Goal: Transaction & Acquisition: Purchase product/service

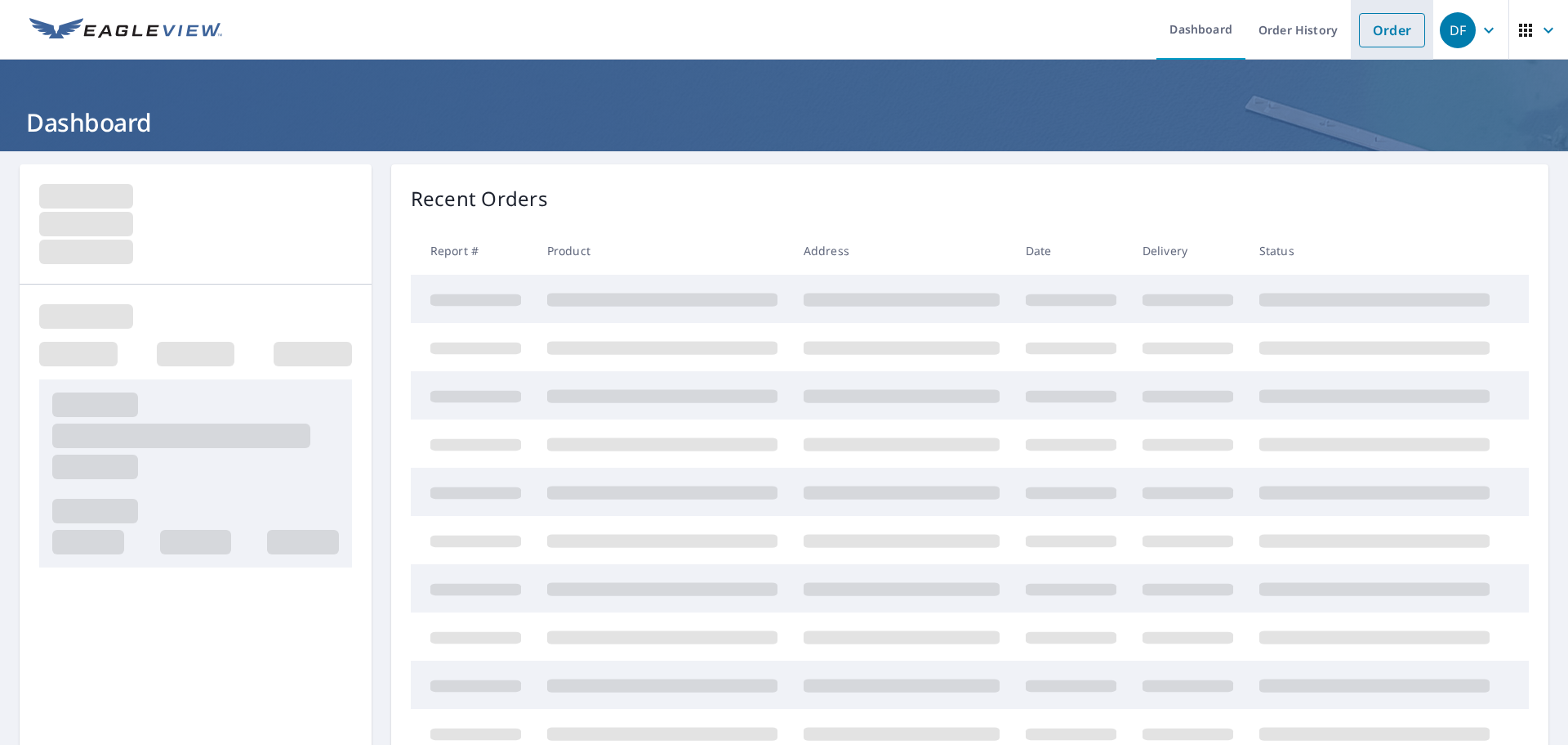
click at [1373, 27] on link "Order" at bounding box center [1392, 30] width 66 height 34
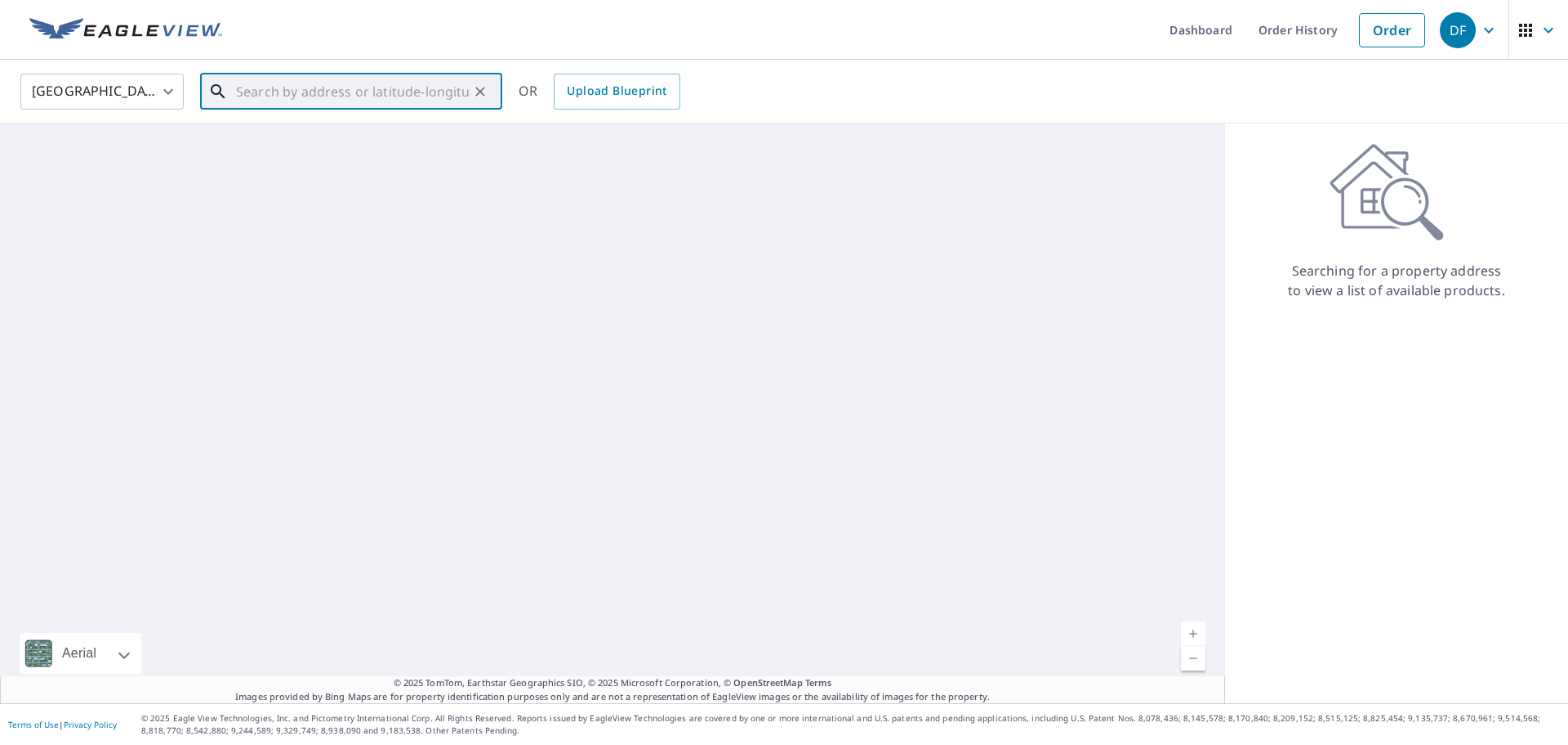
click at [377, 97] on input "text" at bounding box center [352, 91] width 233 height 46
paste input "[STREET_ADDRESS]"
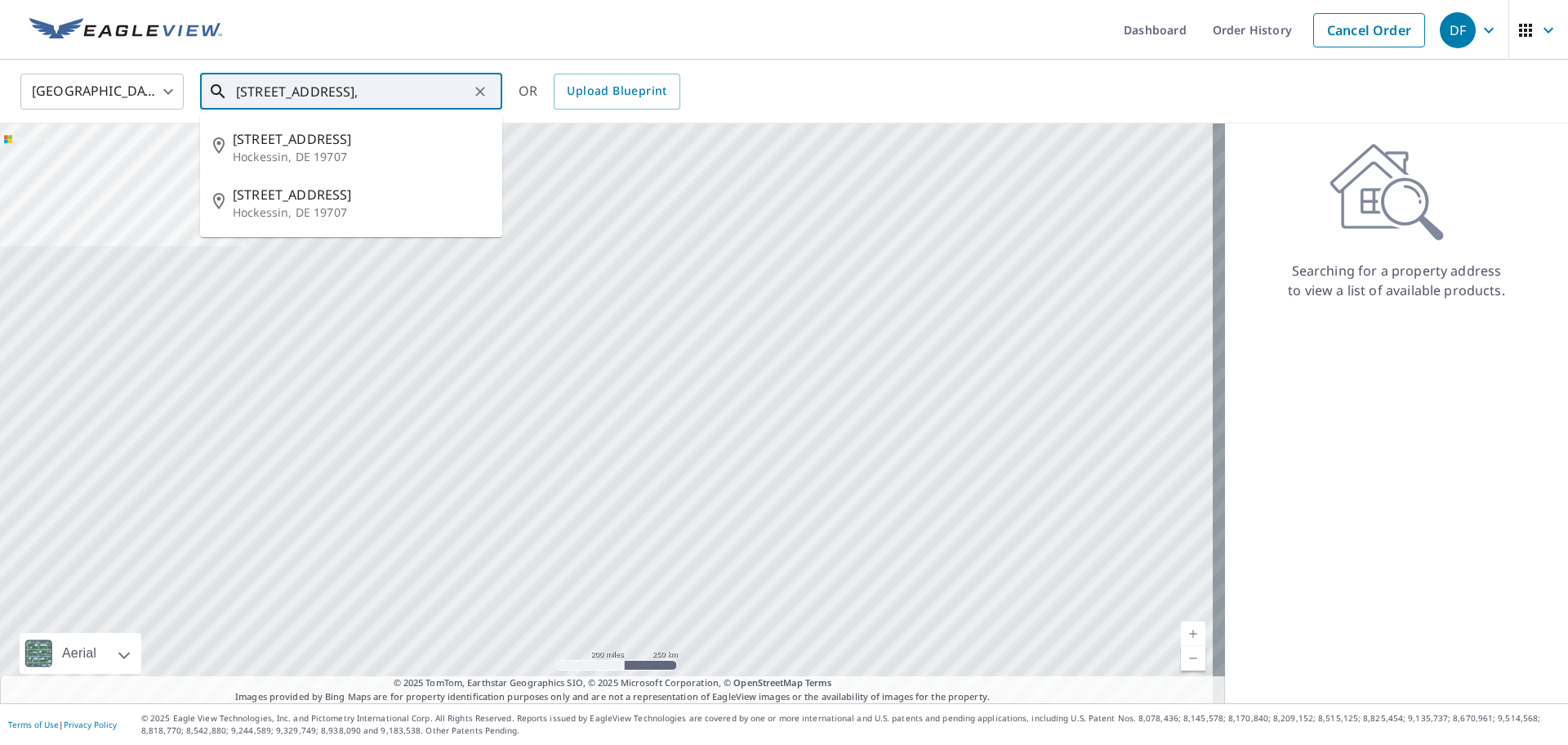
scroll to position [0, 14]
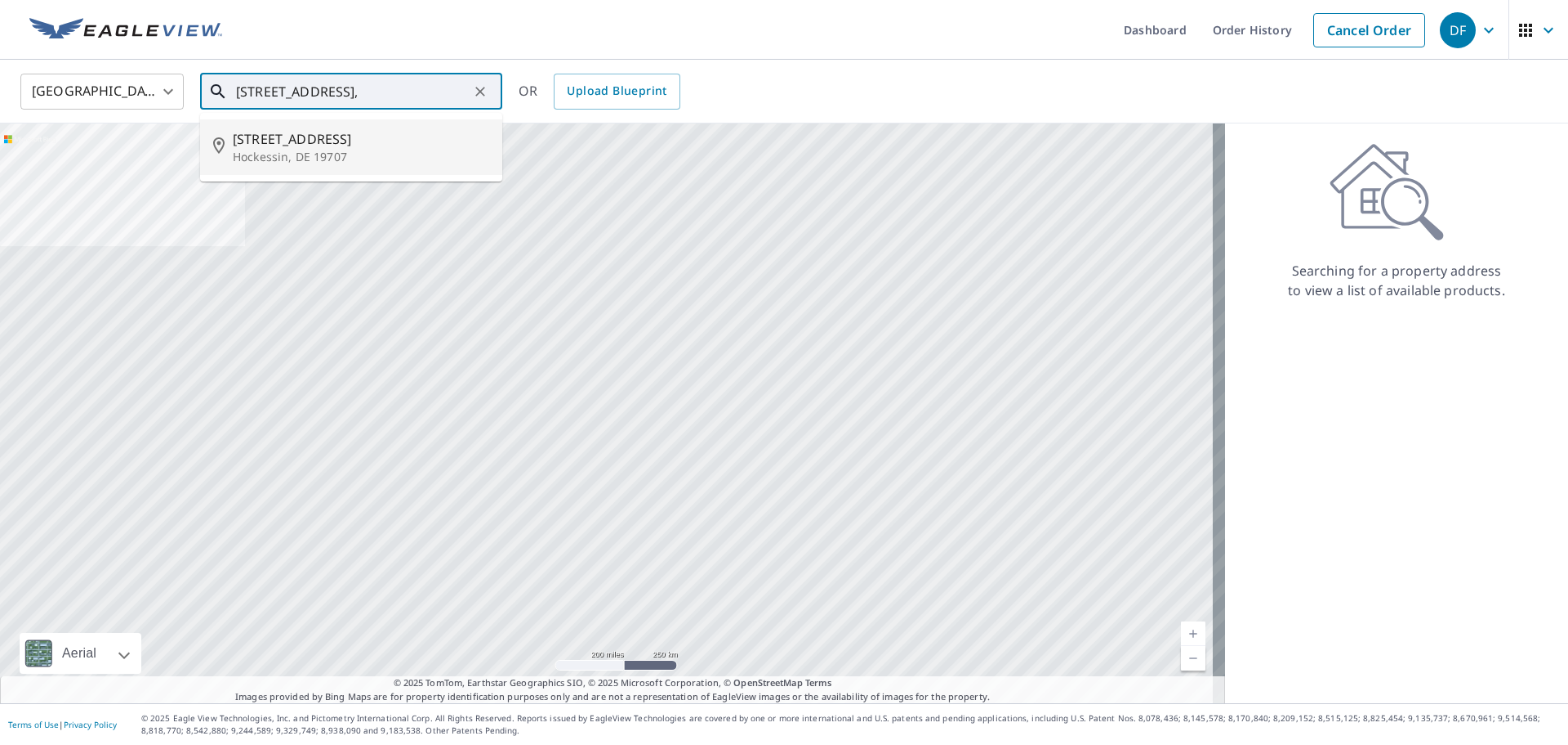
click at [324, 151] on p "Hockessin, DE 19707" at bounding box center [361, 157] width 256 height 17
type input "[STREET_ADDRESS]"
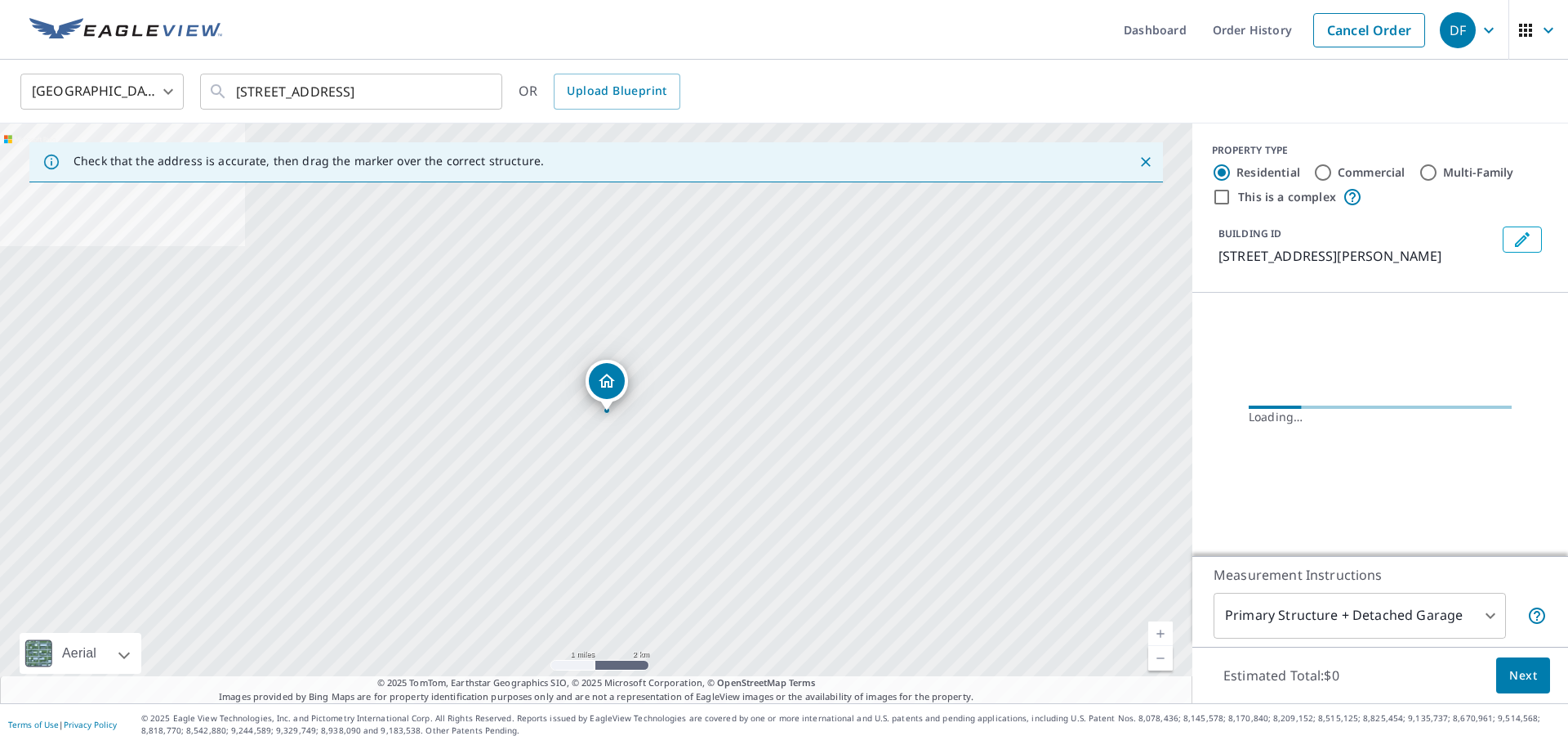
scroll to position [0, 0]
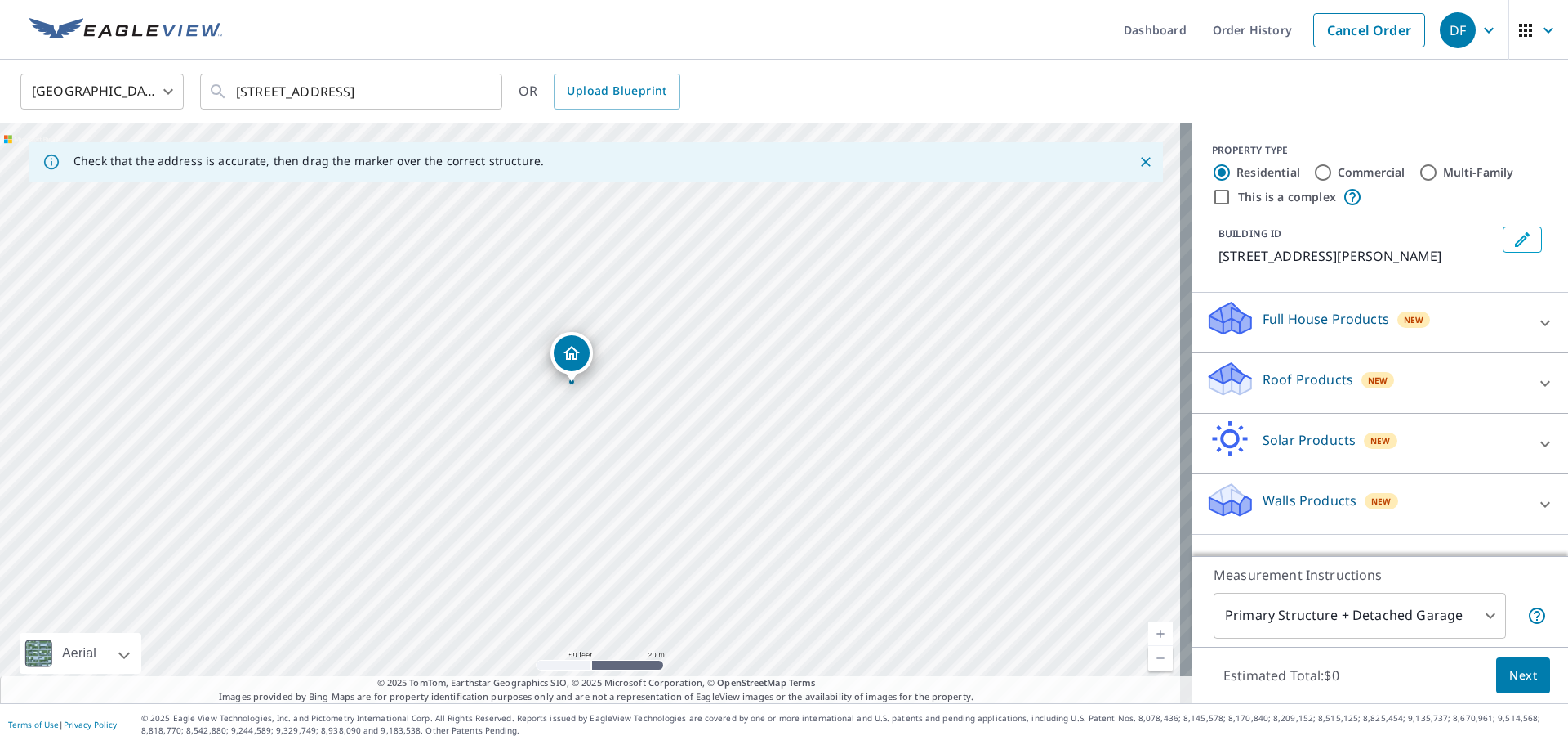
click at [1295, 382] on p "Roof Products" at bounding box center [1308, 379] width 91 height 20
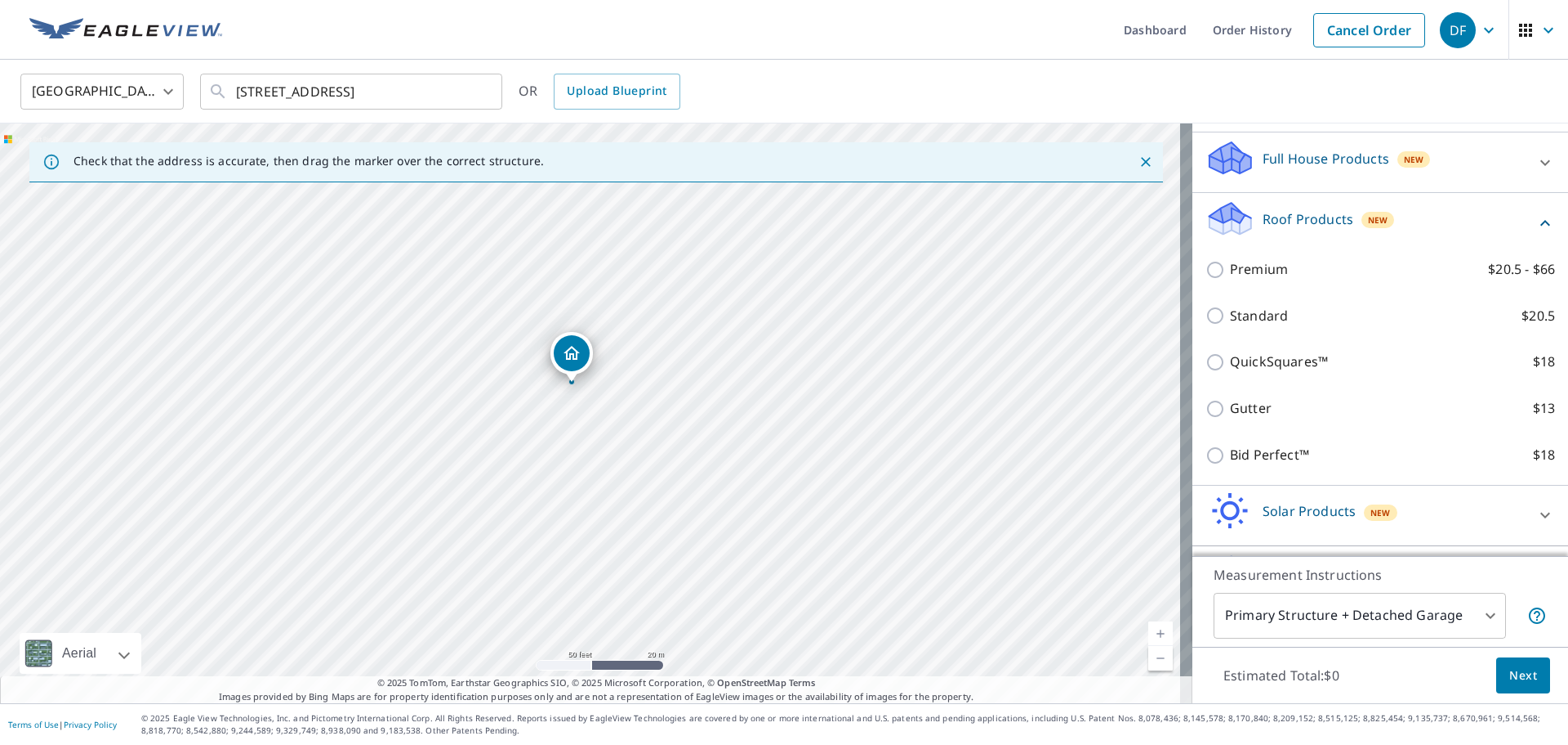
scroll to position [163, 0]
click at [1286, 460] on p "Bid Perfect™" at bounding box center [1269, 451] width 79 height 20
click at [1230, 460] on input "Bid Perfect™ $18" at bounding box center [1218, 451] width 24 height 20
checkbox input "true"
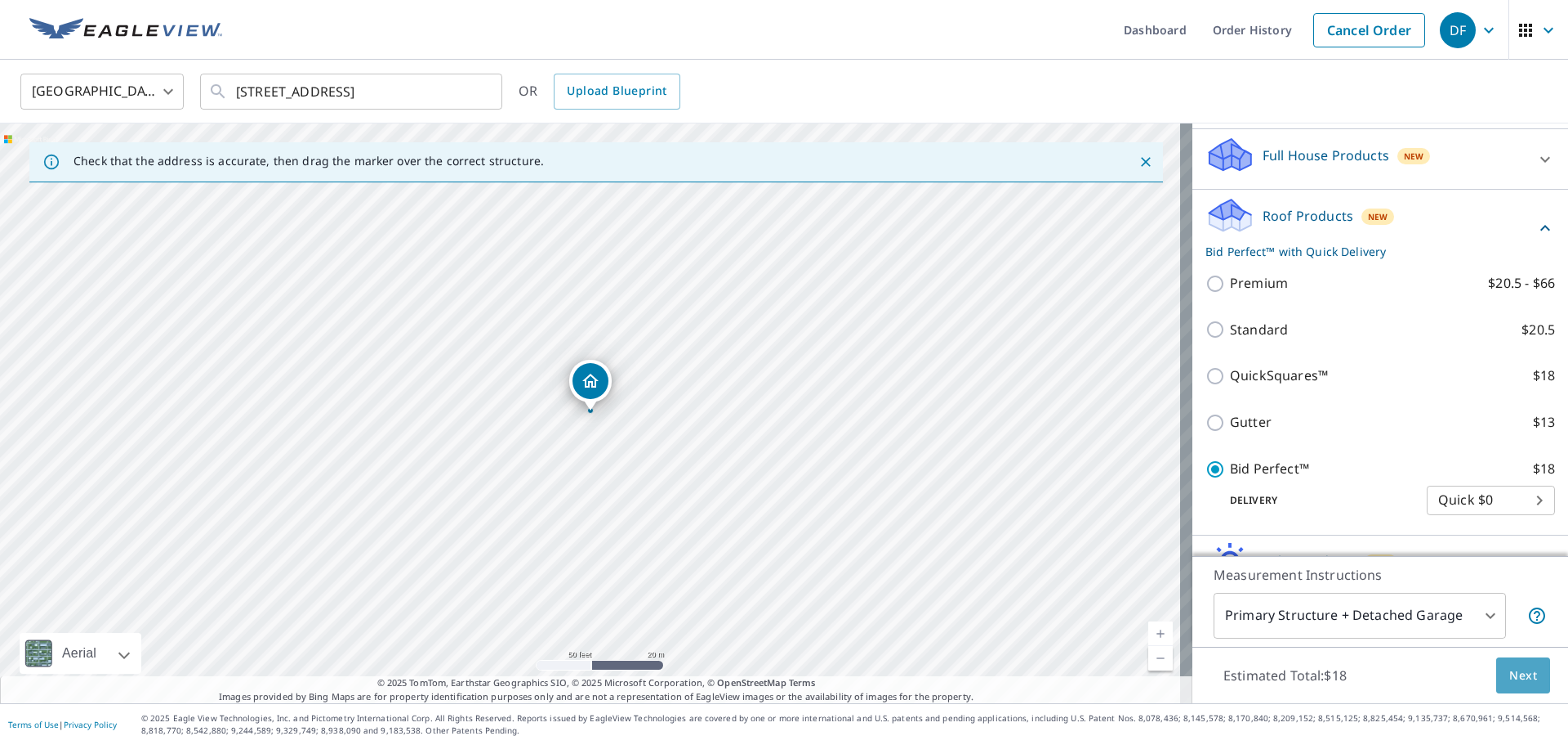
click at [1510, 671] on span "Next" at bounding box center [1523, 675] width 28 height 20
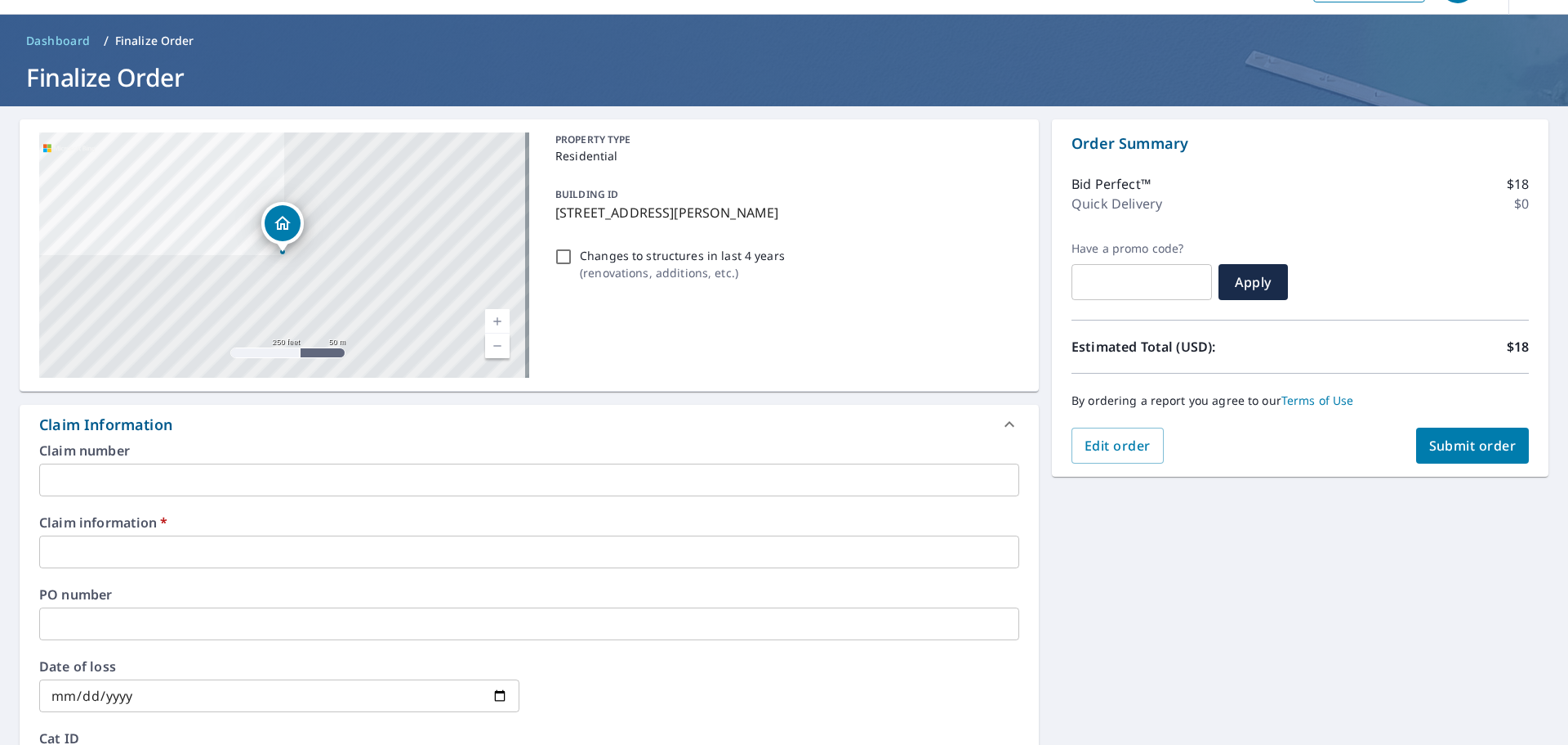
scroll to position [82, 0]
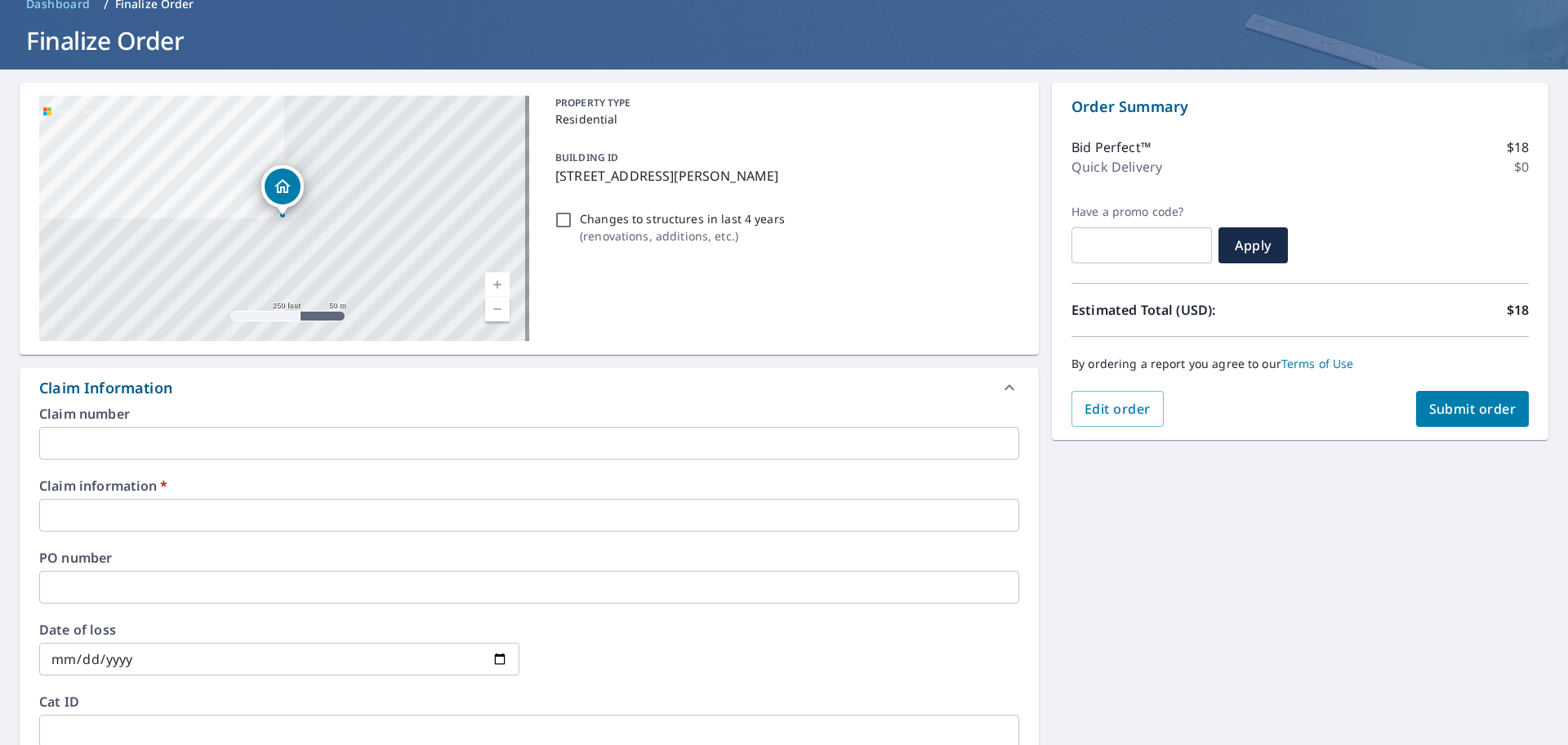
click at [98, 521] on input "text" at bounding box center [529, 515] width 980 height 33
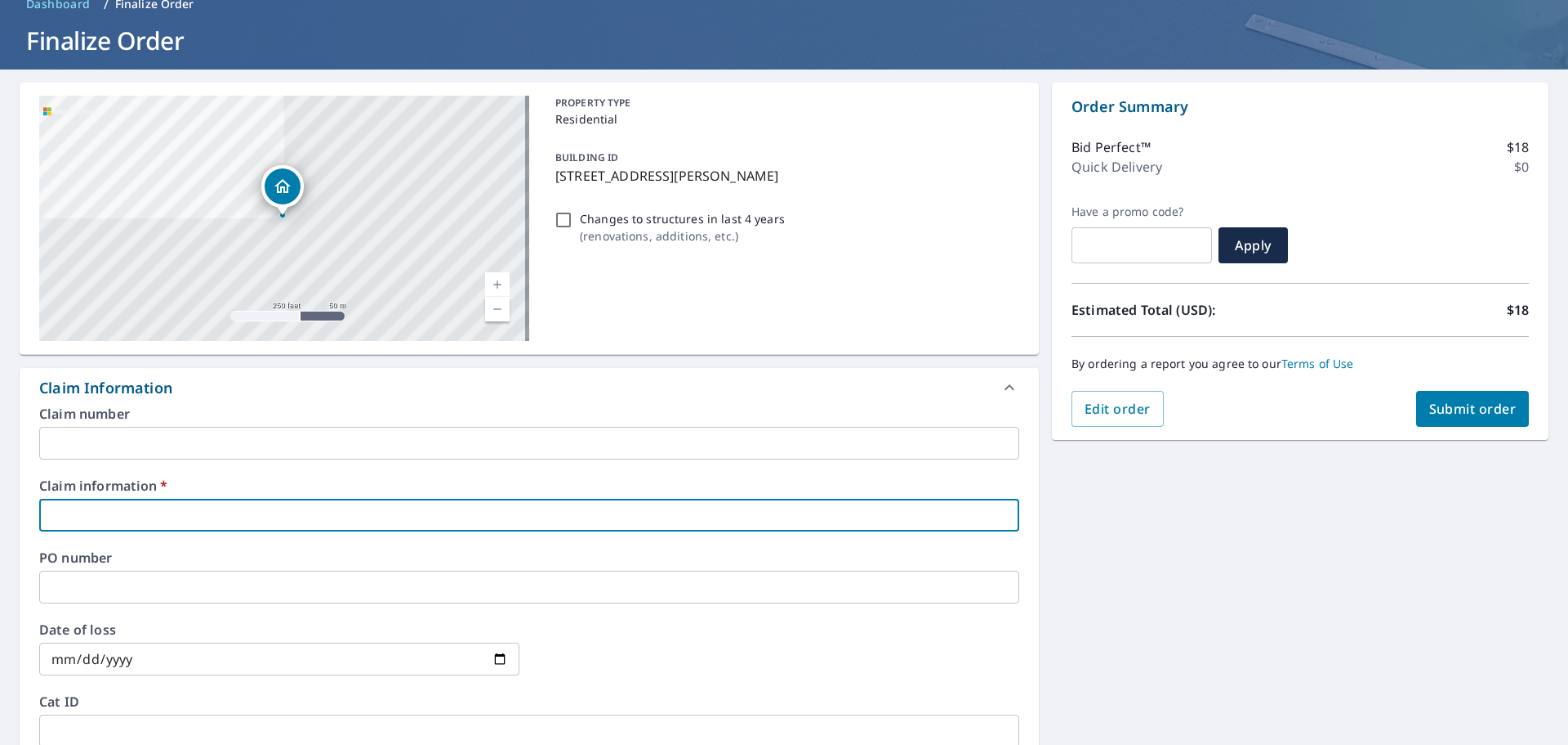
type input "334572"
checkbox input "true"
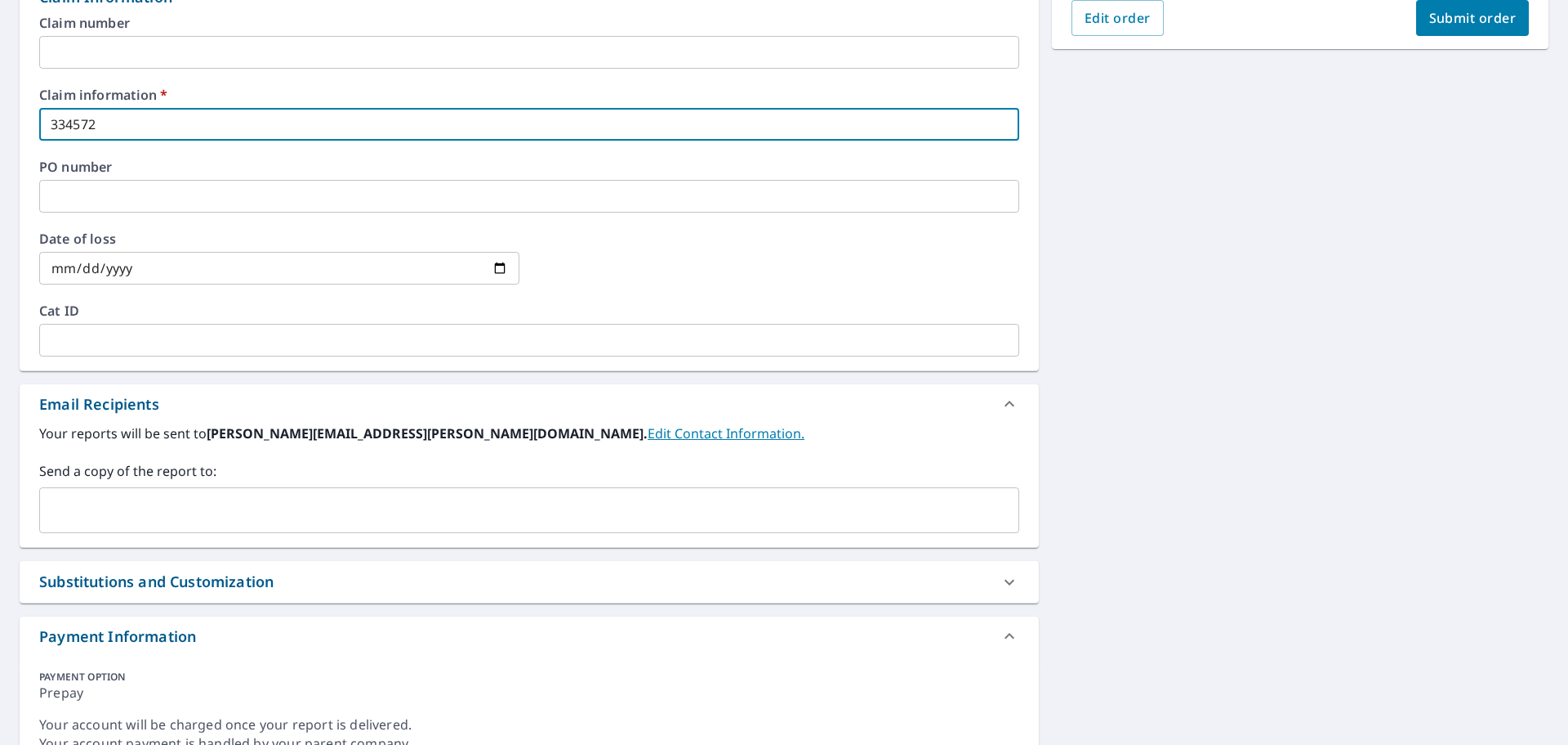
scroll to position [549, 0]
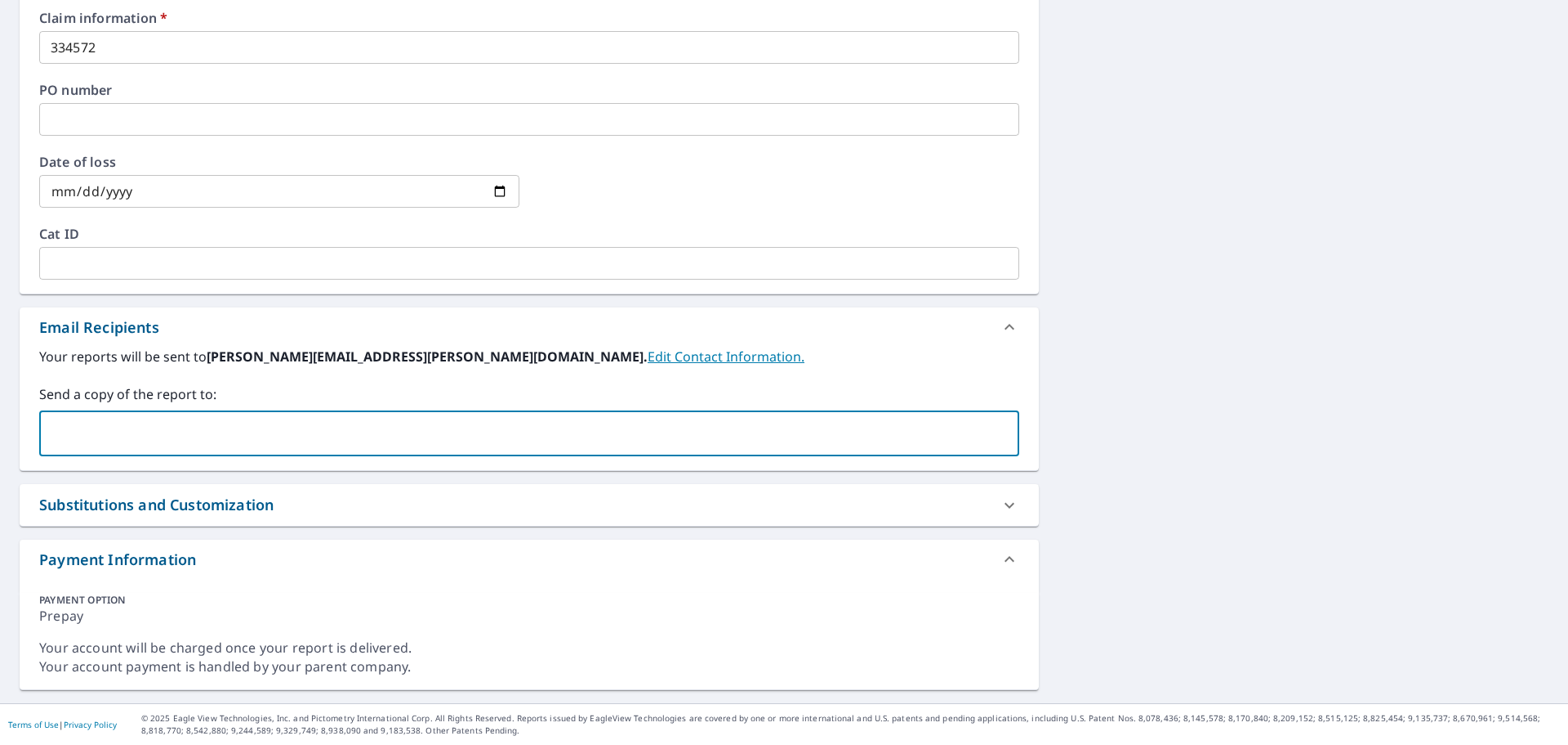
click at [112, 427] on input "text" at bounding box center [517, 433] width 941 height 31
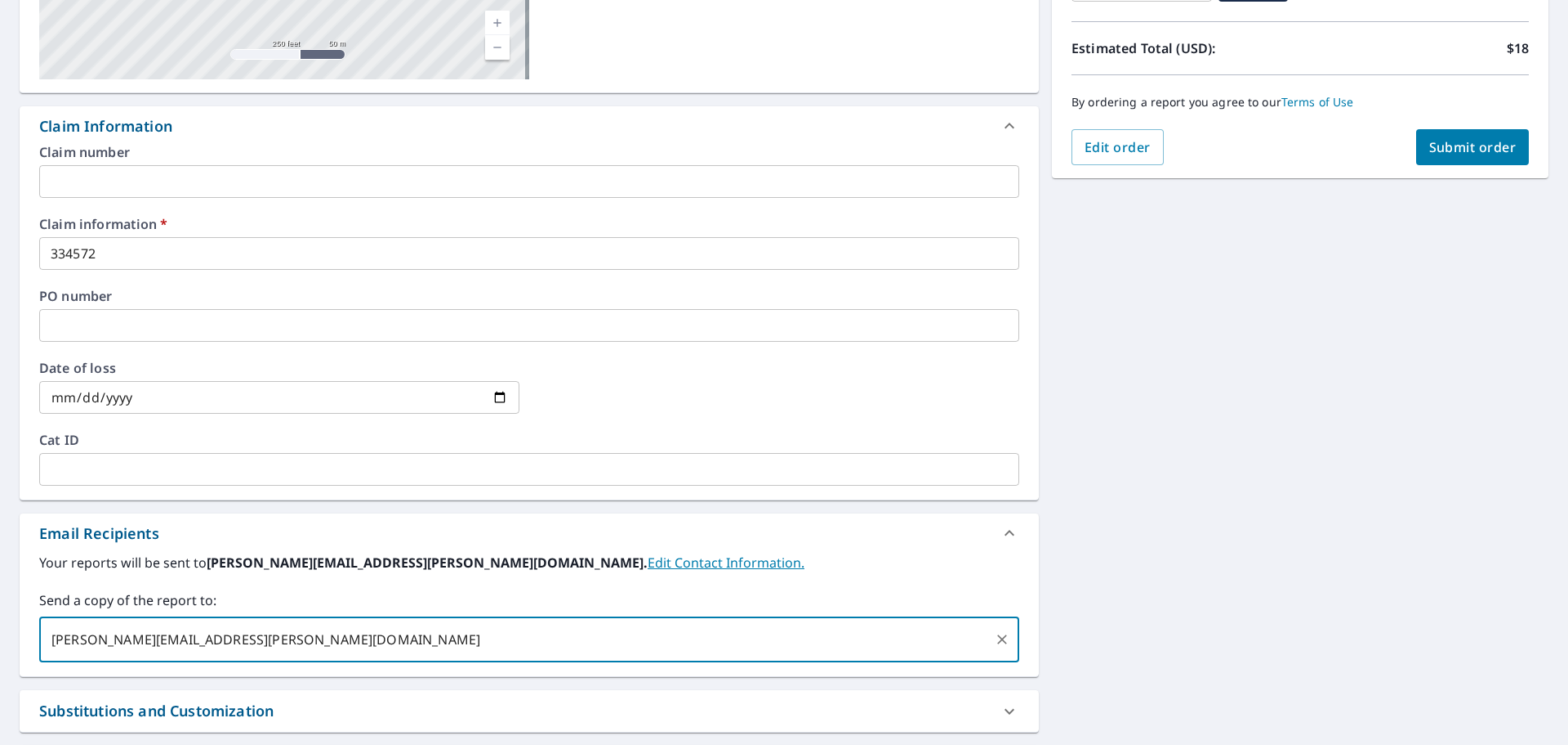
scroll to position [304, 0]
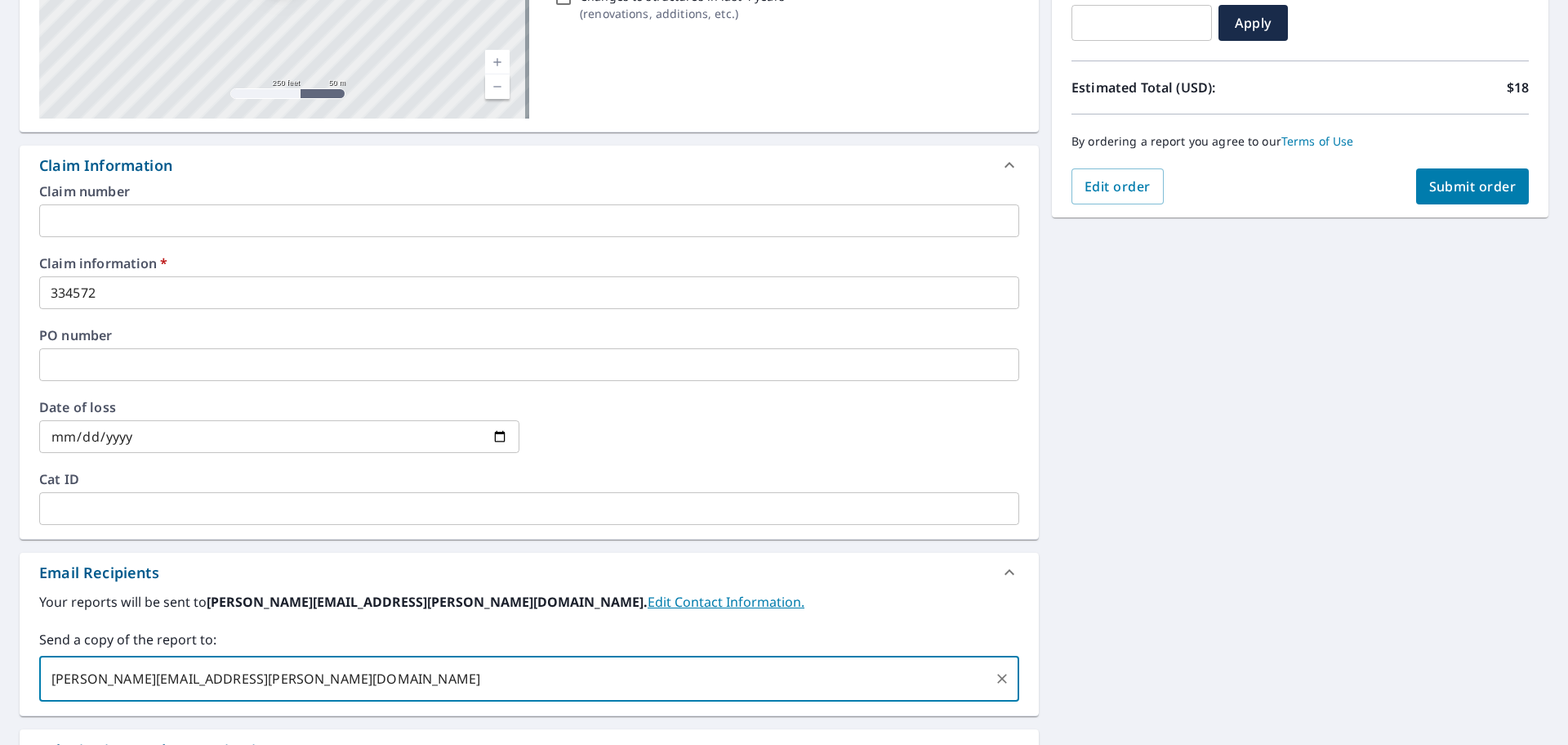
type input "[PERSON_NAME][EMAIL_ADDRESS][PERSON_NAME][DOMAIN_NAME]"
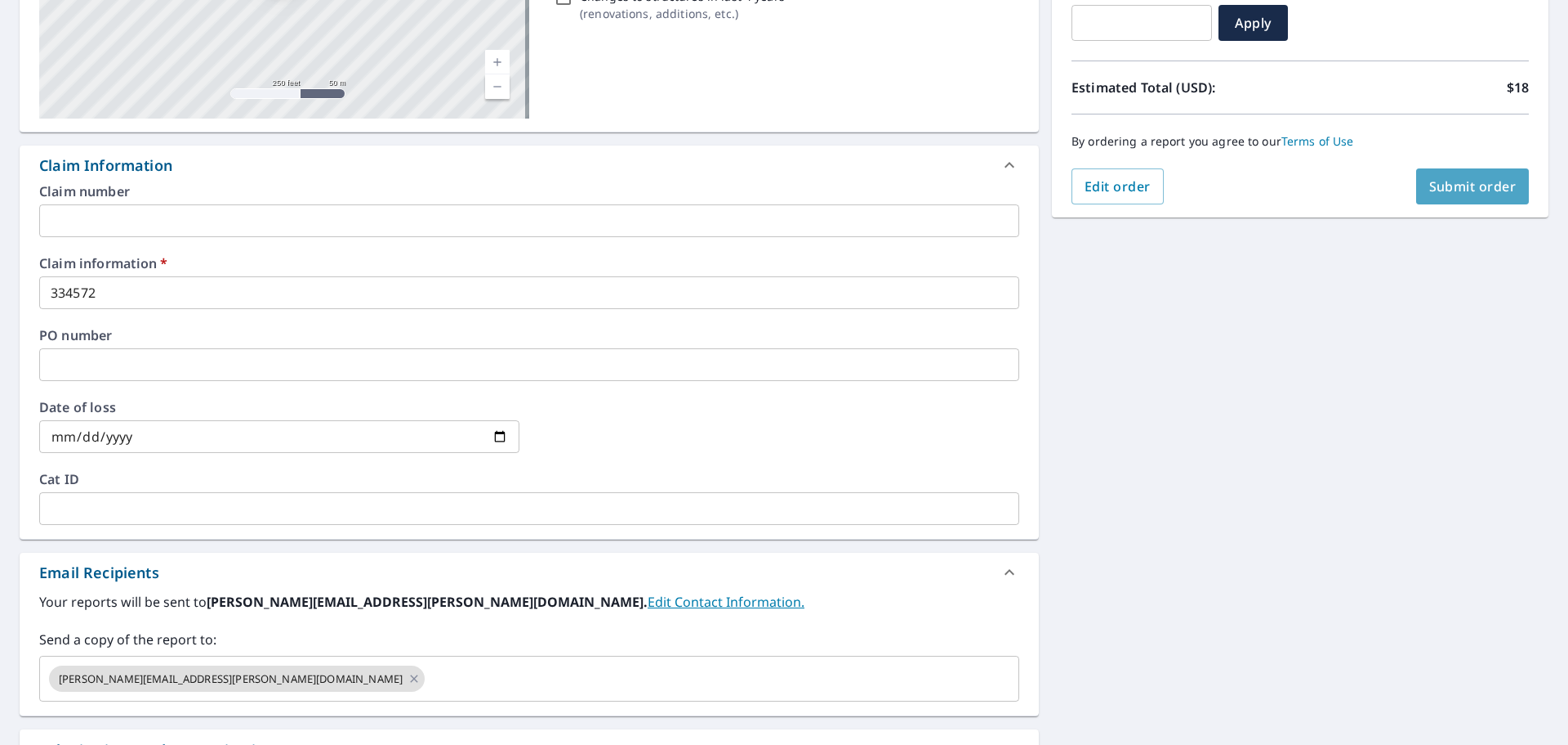
click at [1430, 188] on span "Submit order" at bounding box center [1473, 186] width 87 height 18
checkbox input "true"
